Goal: Find contact information: Find contact information

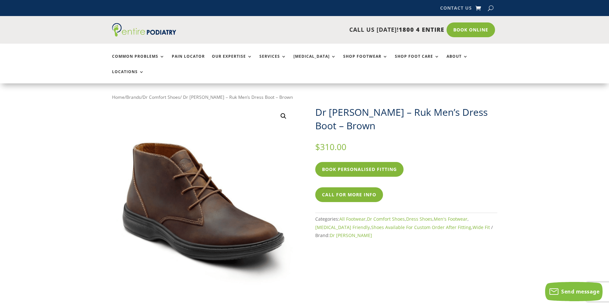
click at [453, 6] on link "Contact Us" at bounding box center [456, 9] width 32 height 7
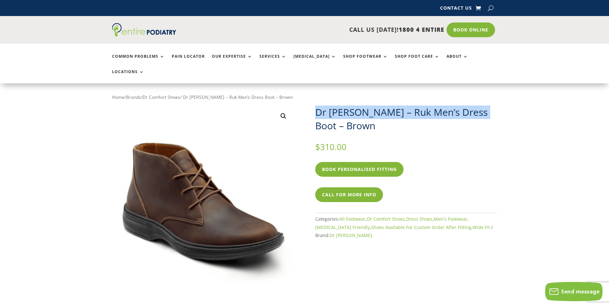
drag, startPoint x: 316, startPoint y: 97, endPoint x: 483, endPoint y: 92, distance: 167.3
click at [483, 106] on h1 "Dr [PERSON_NAME] – Ruk Men’s Dress Boot – Brown" at bounding box center [406, 119] width 182 height 27
copy h1 "Dr [PERSON_NAME] – Ruk Men’s Dress Boot –"
